Goal: Task Accomplishment & Management: Complete application form

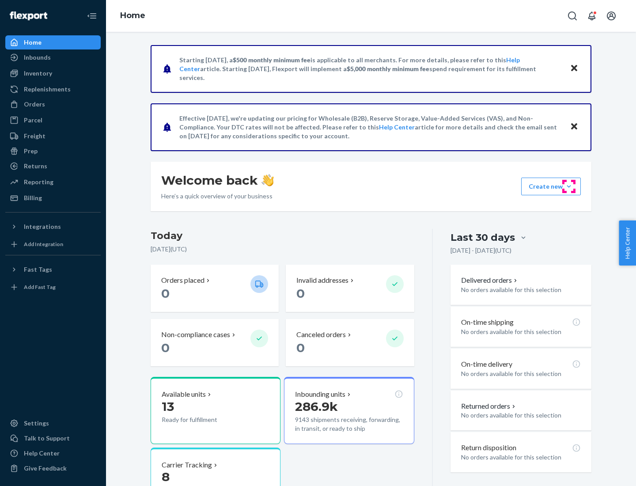
click at [569, 186] on button "Create new Create new inbound Create new order Create new product" at bounding box center [551, 187] width 60 height 18
click at [53, 57] on div "Inbounds" at bounding box center [53, 57] width 94 height 12
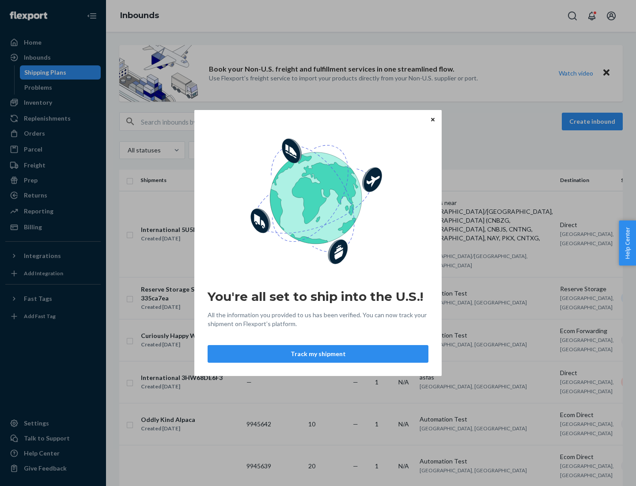
click at [318, 354] on button "Track my shipment" at bounding box center [318, 354] width 221 height 18
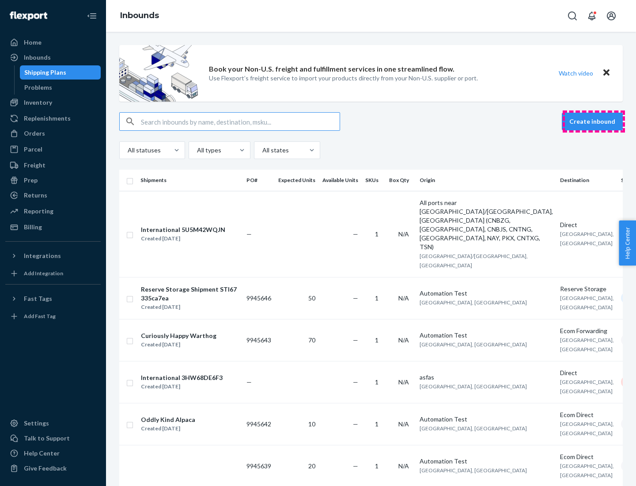
click at [594, 122] on button "Create inbound" at bounding box center [592, 122] width 61 height 18
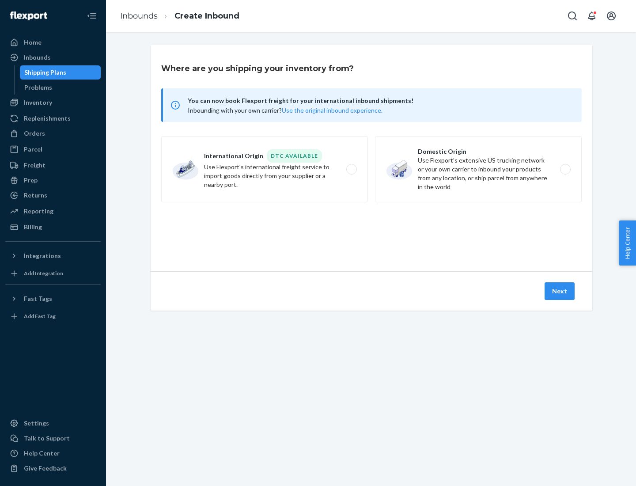
click at [265, 169] on label "International Origin DTC Available Use Flexport's international freight service…" at bounding box center [264, 169] width 207 height 66
click at [351, 169] on input "International Origin DTC Available Use Flexport's international freight service…" at bounding box center [354, 170] width 6 height 6
radio input "true"
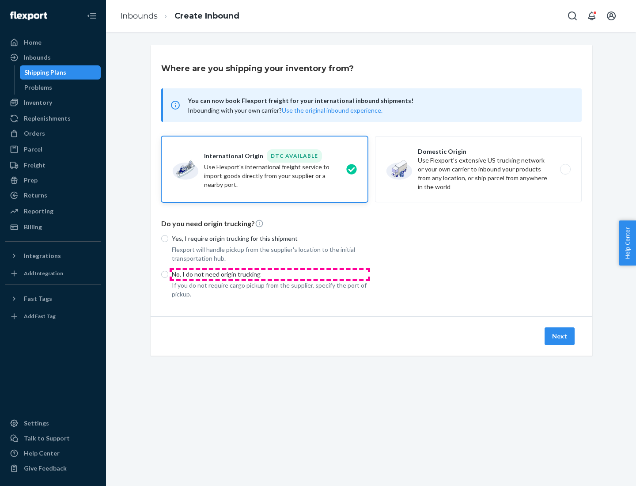
click at [270, 274] on p "No, I do not need origin trucking" at bounding box center [270, 274] width 196 height 9
click at [168, 274] on input "No, I do not need origin trucking" at bounding box center [164, 274] width 7 height 7
radio input "true"
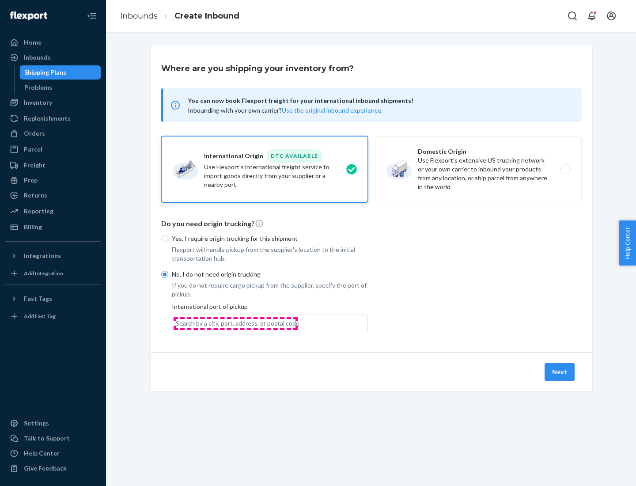
click at [236, 323] on div "Search by a city, port, address, or postal code" at bounding box center [238, 323] width 124 height 9
click at [177, 323] on input "Search by a city, port, address, or postal code" at bounding box center [176, 323] width 1 height 9
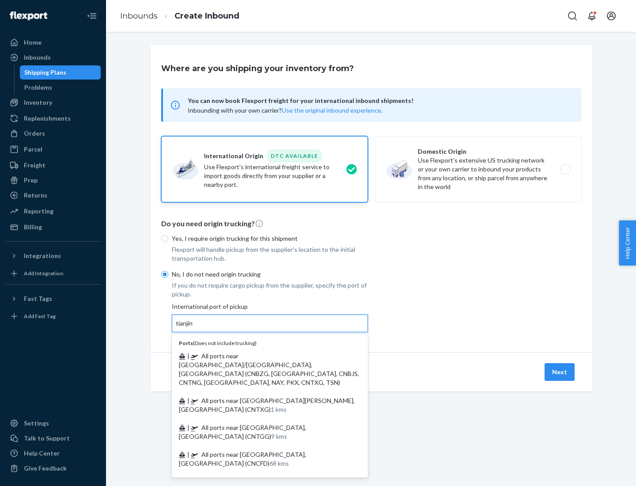
click at [261, 356] on span "| All ports near [GEOGRAPHIC_DATA]/[GEOGRAPHIC_DATA], [GEOGRAPHIC_DATA] (CNBZG,…" at bounding box center [269, 369] width 180 height 34
click at [194, 328] on input "tianjin" at bounding box center [185, 323] width 18 height 9
type input "All ports near [GEOGRAPHIC_DATA]/[GEOGRAPHIC_DATA], [GEOGRAPHIC_DATA] (CNBZG, […"
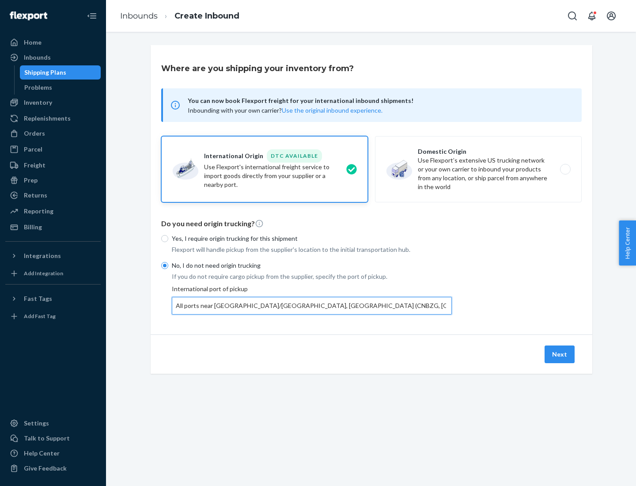
click at [560, 354] on button "Next" at bounding box center [560, 355] width 30 height 18
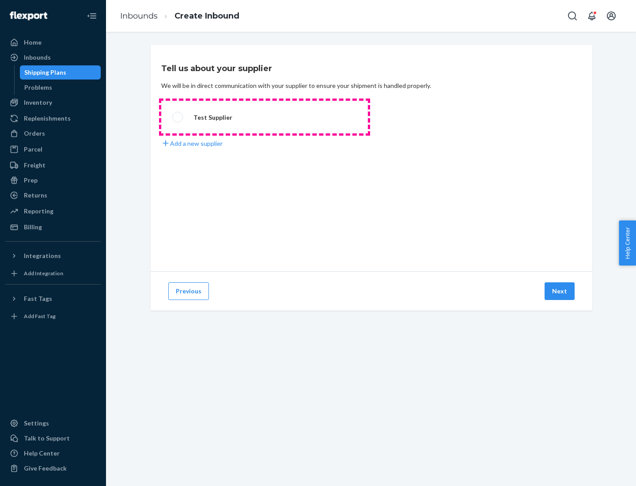
click at [265, 117] on label "Test Supplier" at bounding box center [264, 117] width 207 height 33
click at [178, 117] on input "Test Supplier" at bounding box center [175, 117] width 6 height 6
radio input "true"
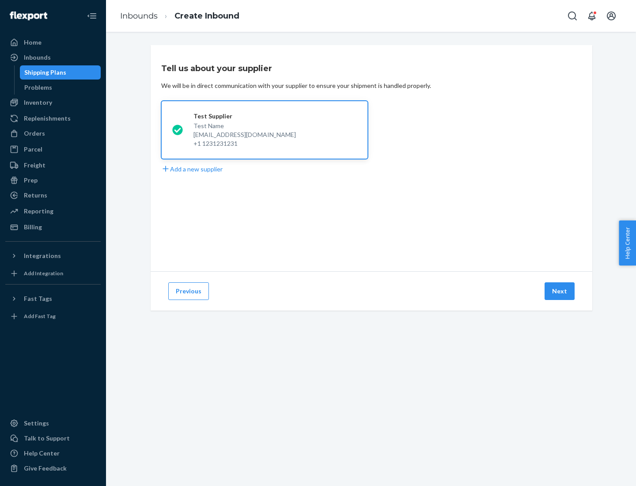
click at [560, 291] on button "Next" at bounding box center [560, 291] width 30 height 18
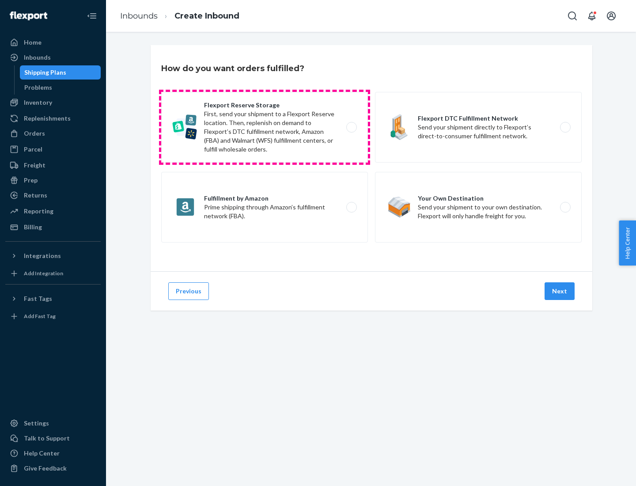
click at [265, 127] on label "Flexport Reserve Storage First, send your shipment to a Flexport Reserve locati…" at bounding box center [264, 127] width 207 height 71
click at [351, 127] on input "Flexport Reserve Storage First, send your shipment to a Flexport Reserve locati…" at bounding box center [354, 128] width 6 height 6
radio input "true"
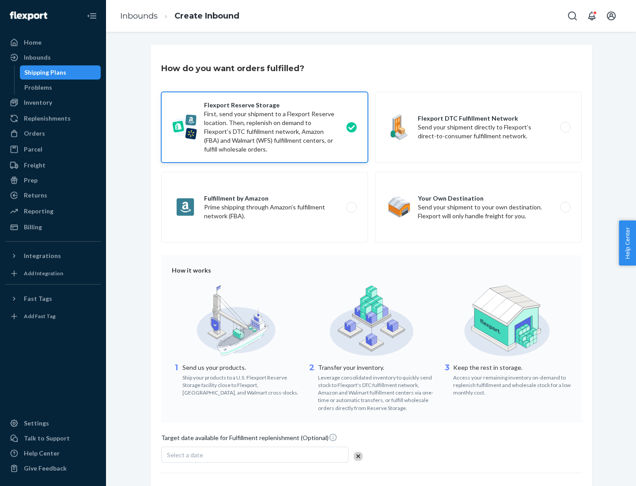
scroll to position [72, 0]
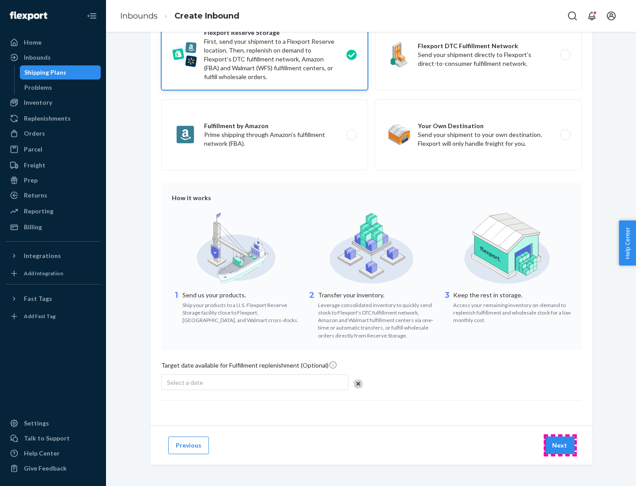
click at [560, 445] on button "Next" at bounding box center [560, 446] width 30 height 18
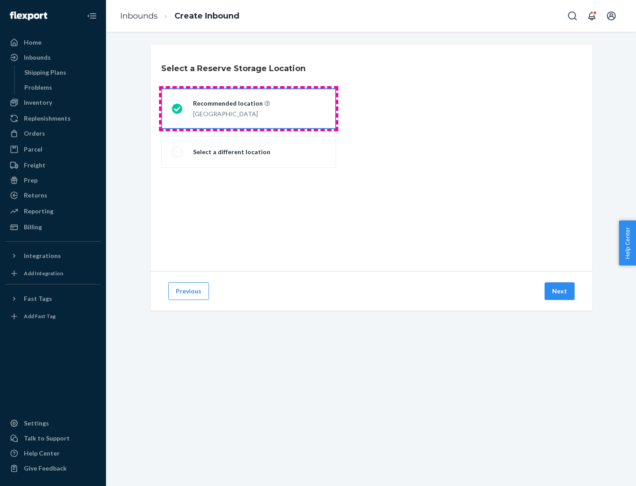
click at [249, 109] on div "[GEOGRAPHIC_DATA]" at bounding box center [231, 113] width 77 height 11
click at [178, 109] on input "Recommended location [GEOGRAPHIC_DATA]" at bounding box center [175, 109] width 6 height 6
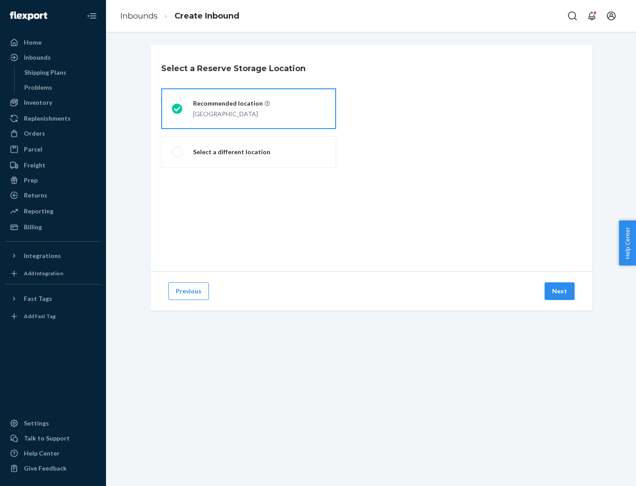
click at [560, 291] on button "Next" at bounding box center [560, 291] width 30 height 18
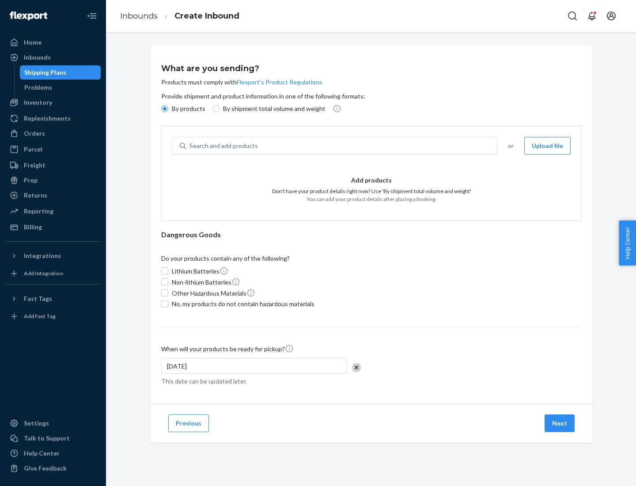
click at [342, 146] on div "Search and add products" at bounding box center [341, 146] width 311 height 16
click at [190, 146] on input "Search and add products" at bounding box center [190, 145] width 1 height 9
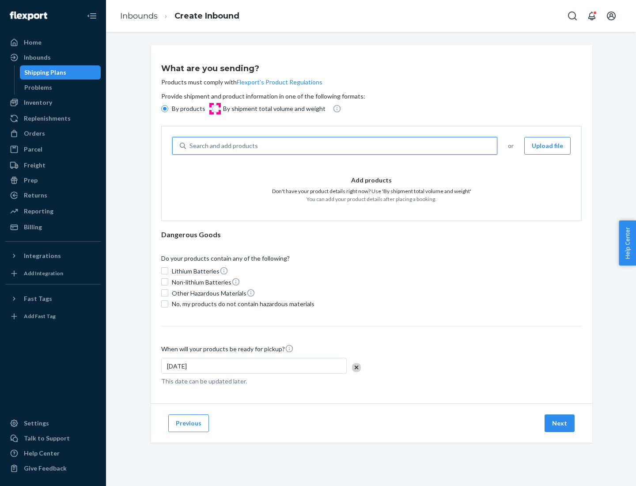
click at [215, 109] on input "By shipment total volume and weight" at bounding box center [216, 108] width 7 height 7
radio input "true"
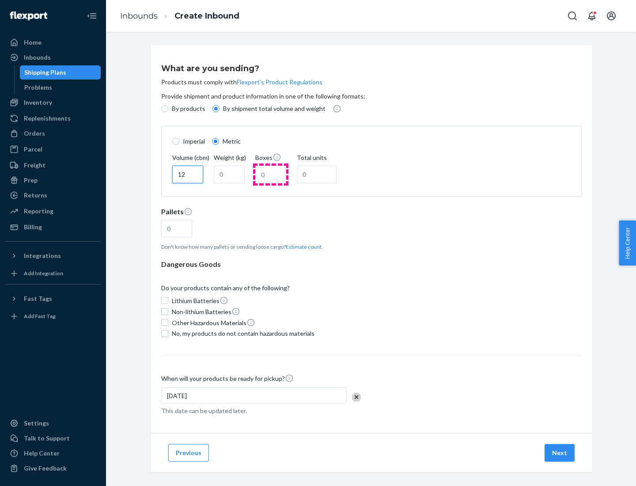
type input "12"
type input "22"
type input "222"
type input "121"
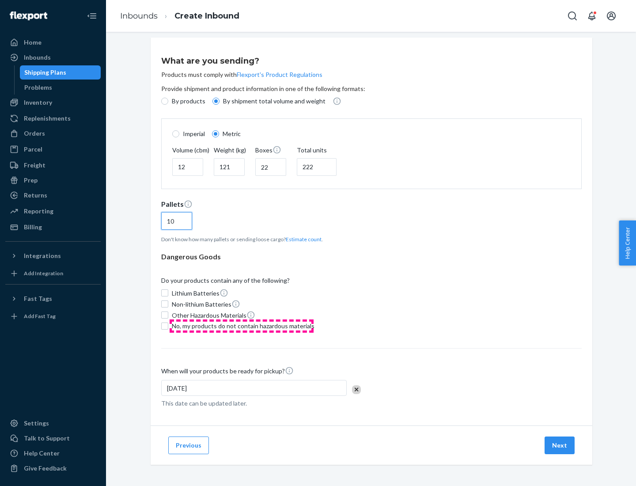
type input "10"
click at [242, 326] on span "No, my products do not contain hazardous materials" at bounding box center [243, 326] width 143 height 9
click at [168, 326] on input "No, my products do not contain hazardous materials" at bounding box center [164, 326] width 7 height 7
checkbox input "true"
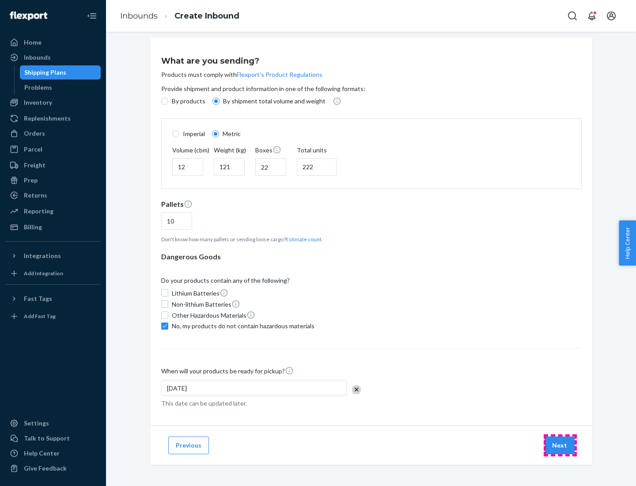
click at [560, 445] on button "Next" at bounding box center [560, 446] width 30 height 18
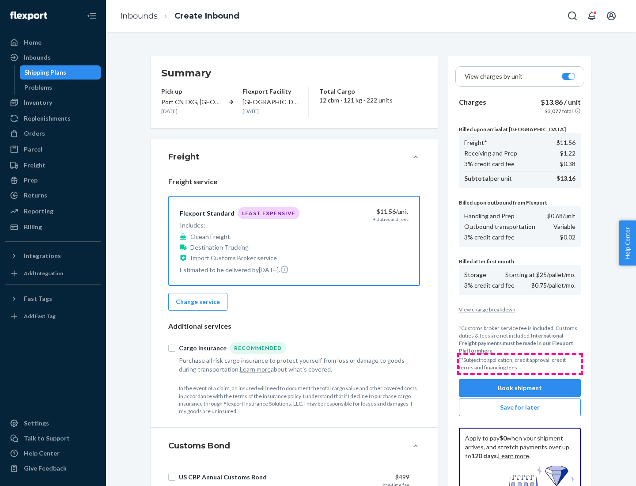
scroll to position [129, 0]
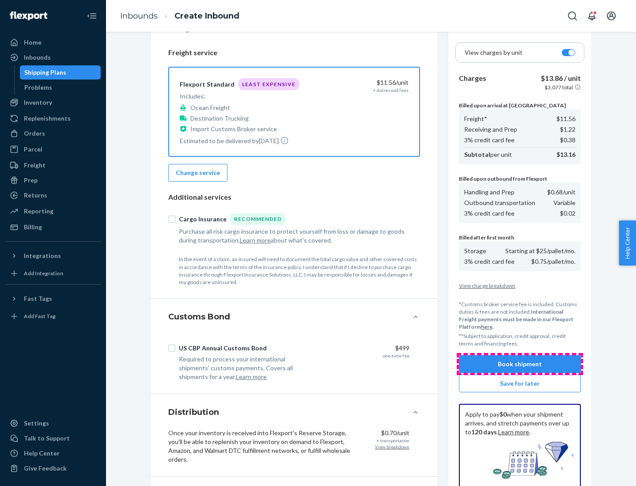
click at [520, 364] on button "Book shipment" at bounding box center [520, 364] width 122 height 18
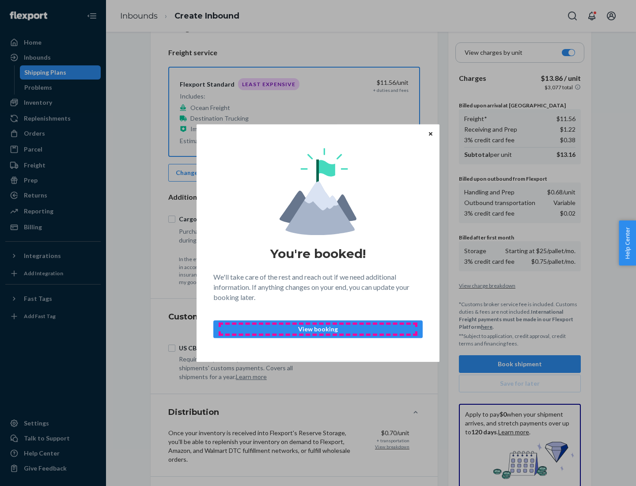
click at [318, 329] on p "View booking" at bounding box center [318, 329] width 194 height 9
